Goal: Task Accomplishment & Management: Use online tool/utility

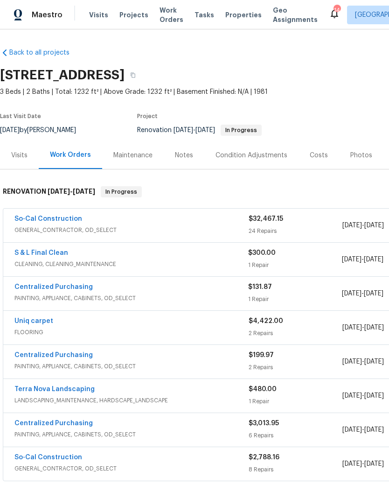
click at [14, 254] on link "S & L Final Clean" at bounding box center [41, 253] width 54 height 7
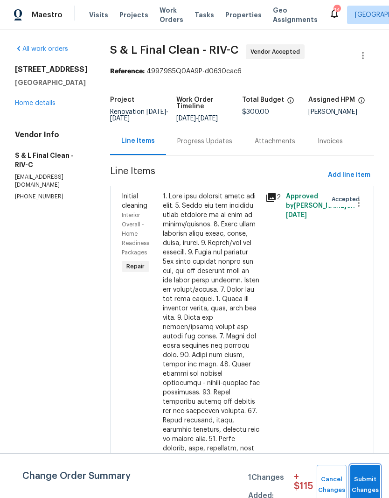
click at [370, 480] on span "Submit Changes" at bounding box center [365, 484] width 21 height 21
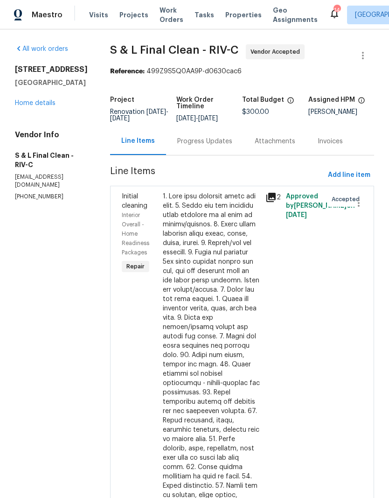
click at [24, 106] on link "Home details" at bounding box center [35, 103] width 41 height 7
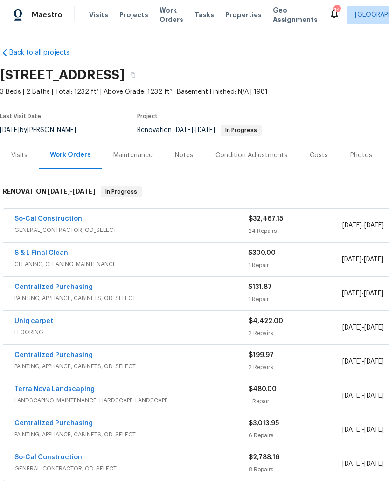
click at [33, 220] on link "So-Cal Construction" at bounding box center [48, 219] width 68 height 7
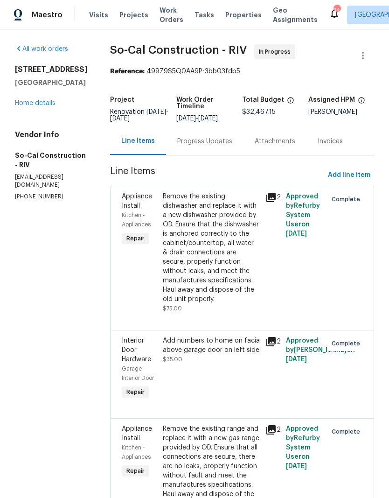
click at [48, 103] on link "Home details" at bounding box center [35, 103] width 41 height 7
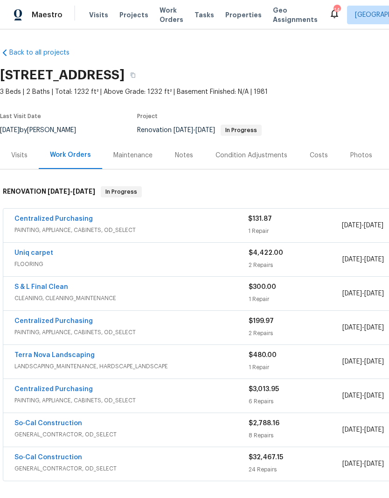
click at [323, 158] on div "Costs" at bounding box center [319, 155] width 18 height 9
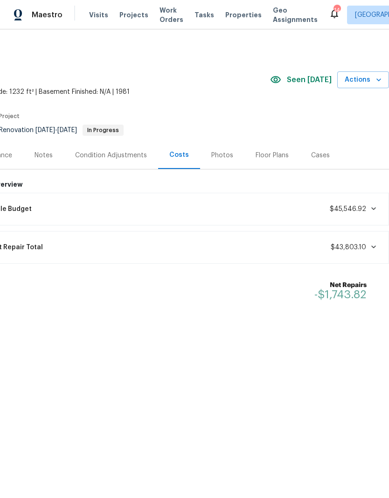
scroll to position [0, 138]
click at [42, 158] on div "Notes" at bounding box center [44, 155] width 18 height 9
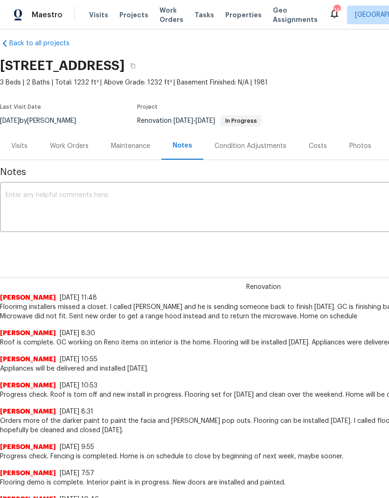
scroll to position [10, 0]
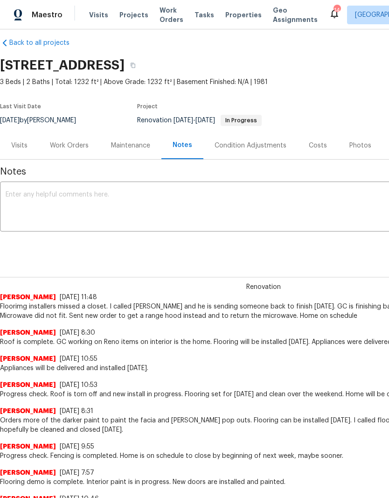
click at [75, 148] on div "Work Orders" at bounding box center [69, 145] width 39 height 9
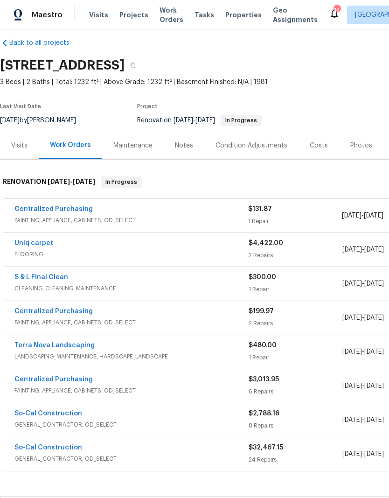
click at [59, 208] on link "Centralized Purchasing" at bounding box center [53, 209] width 78 height 7
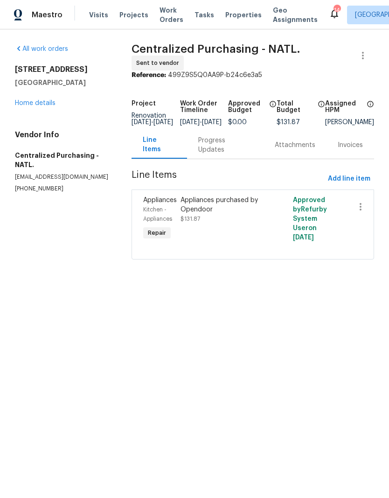
click at [204, 210] on div "Appliances purchased by Opendoor" at bounding box center [225, 205] width 88 height 19
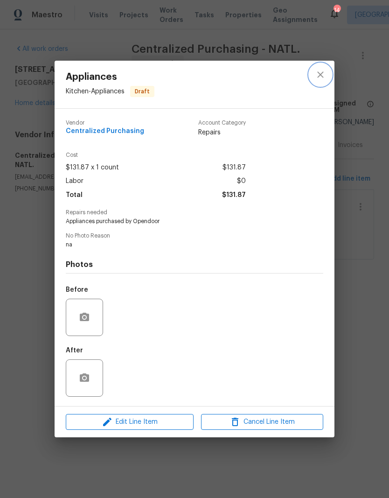
click at [319, 69] on icon "close" at bounding box center [320, 74] width 11 height 11
